Goal: Book appointment/travel/reservation

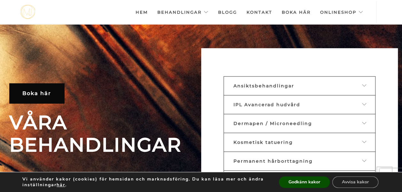
scroll to position [182, 0]
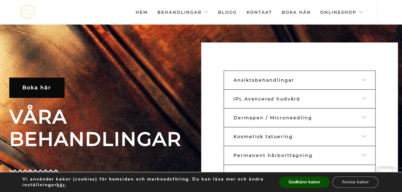
click at [282, 81] on span "Ansiktsbehandlingar" at bounding box center [263, 80] width 61 height 6
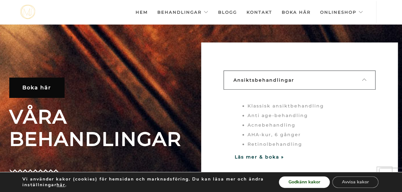
click at [317, 184] on button "Godkänn kakor" at bounding box center [304, 183] width 51 height 12
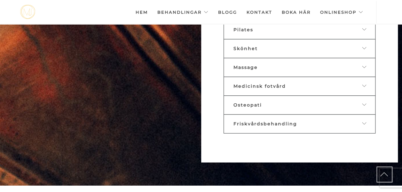
scroll to position [466, 0]
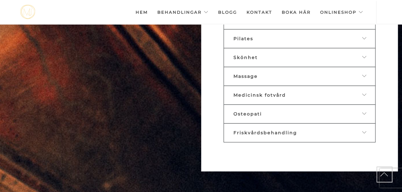
click at [340, 130] on div "Friskvårdsbehandling" at bounding box center [294, 133] width 122 height 6
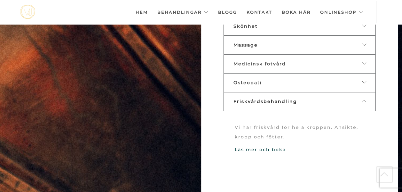
scroll to position [374, 0]
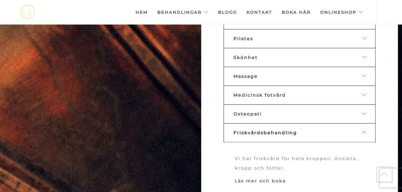
click at [273, 178] on link "Läs mer och boka" at bounding box center [260, 181] width 51 height 6
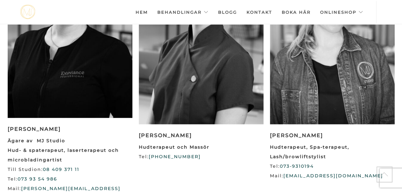
scroll to position [771, 0]
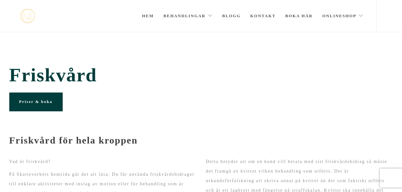
click at [26, 104] on span "Priser & boka" at bounding box center [35, 101] width 33 height 5
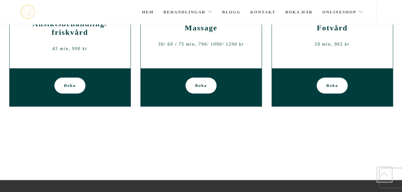
scroll to position [217, 0]
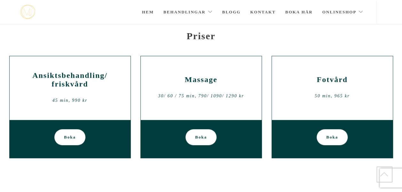
click at [80, 136] on link "Boka" at bounding box center [69, 138] width 31 height 16
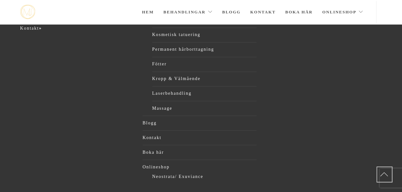
scroll to position [525, 0]
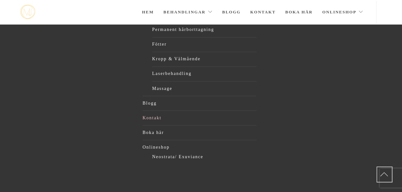
drag, startPoint x: 156, startPoint y: 124, endPoint x: 159, endPoint y: 118, distance: 7.2
click at [159, 118] on ul "Hem Behandlingar Alla behandlingar Ansikte Kosmetisk tatuering Permanent hårbor…" at bounding box center [200, 59] width 114 height 205
click at [159, 118] on link "Kontakt" at bounding box center [200, 118] width 114 height 10
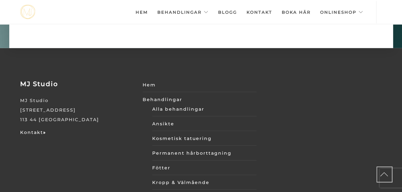
scroll to position [2135, 0]
